Goal: Leave review/rating: Share an evaluation or opinion about a product, service, or content

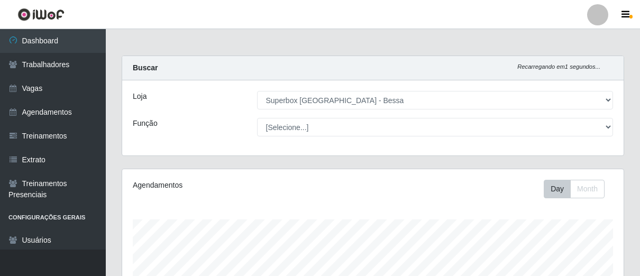
select select "206"
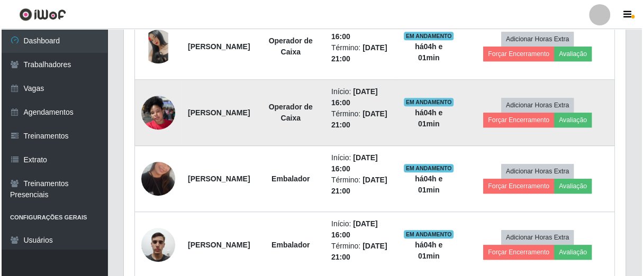
scroll to position [340, 0]
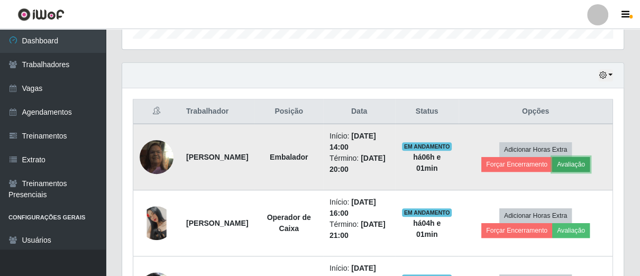
click at [589, 165] on button "Avaliação" at bounding box center [571, 164] width 38 height 15
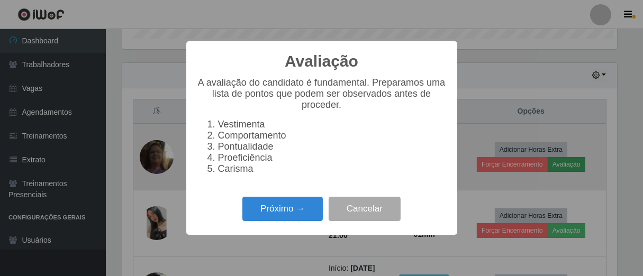
scroll to position [219, 495]
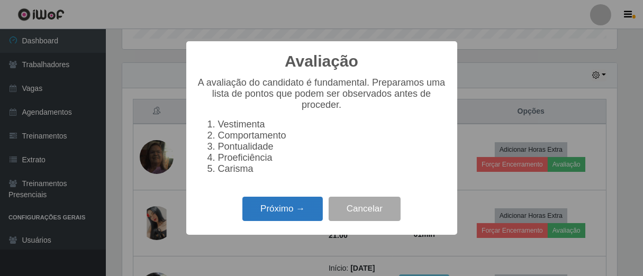
click at [275, 216] on button "Próximo →" at bounding box center [282, 209] width 80 height 25
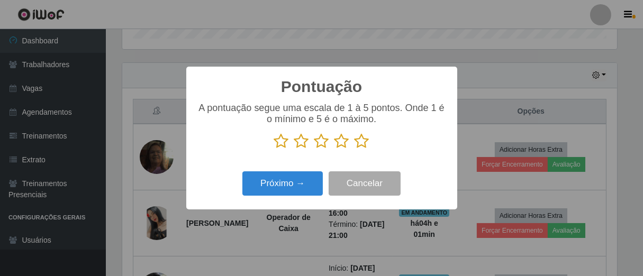
click at [362, 144] on icon at bounding box center [361, 141] width 15 height 16
click at [354, 149] on input "radio" at bounding box center [354, 149] width 0 height 0
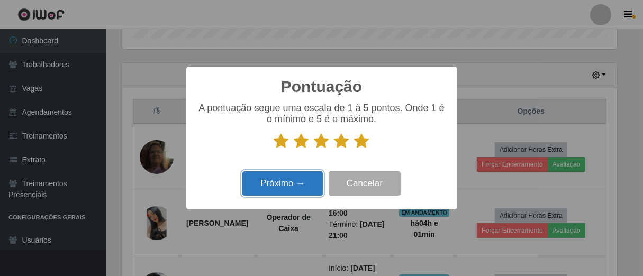
click at [279, 186] on button "Próximo →" at bounding box center [282, 183] width 80 height 25
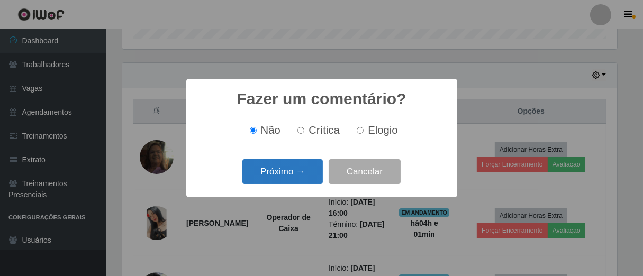
click at [309, 177] on button "Próximo →" at bounding box center [282, 171] width 80 height 25
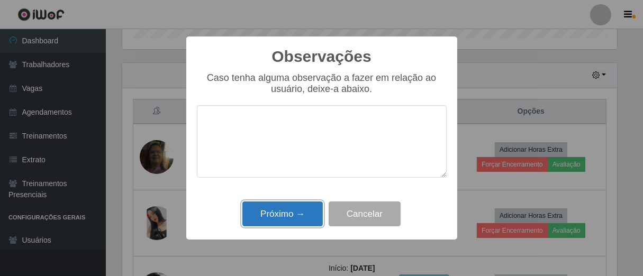
click at [298, 216] on button "Próximo →" at bounding box center [282, 213] width 80 height 25
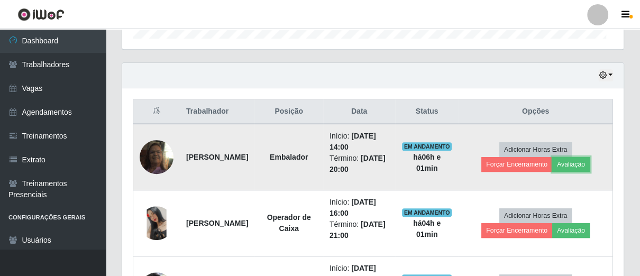
scroll to position [219, 501]
click at [503, 162] on button "Forçar Encerramento" at bounding box center [516, 164] width 71 height 15
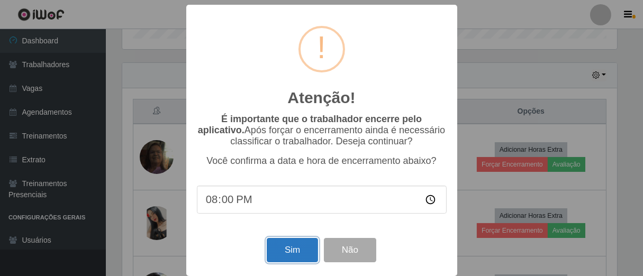
click at [290, 248] on button "Sim" at bounding box center [292, 250] width 51 height 25
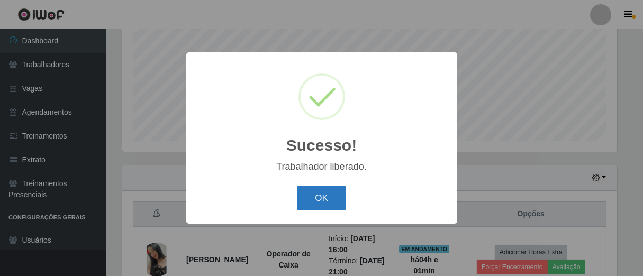
click at [336, 192] on button "OK" at bounding box center [321, 198] width 49 height 25
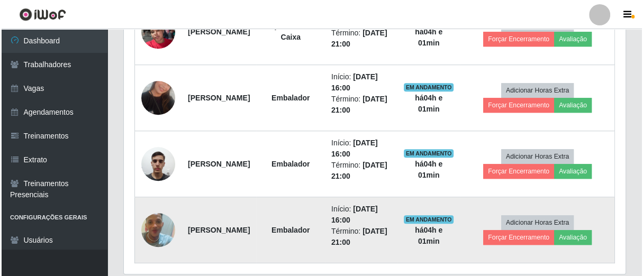
scroll to position [567, 0]
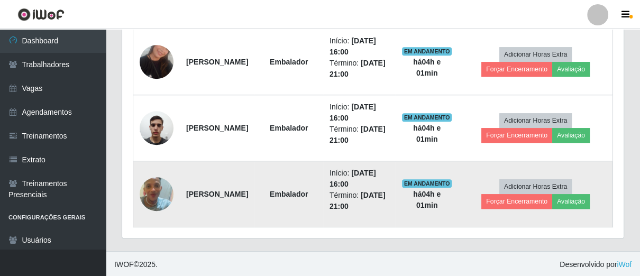
click at [159, 195] on img at bounding box center [157, 194] width 34 height 60
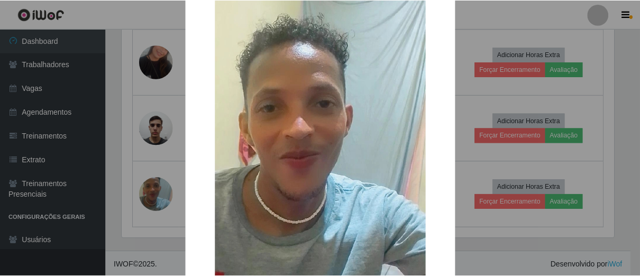
scroll to position [176, 0]
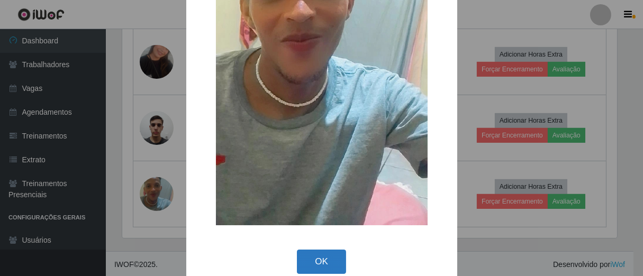
click at [310, 255] on button "OK" at bounding box center [321, 262] width 49 height 25
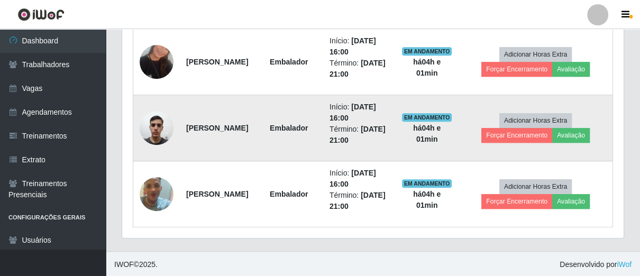
scroll to position [450, 0]
